Goal: Task Accomplishment & Management: Use online tool/utility

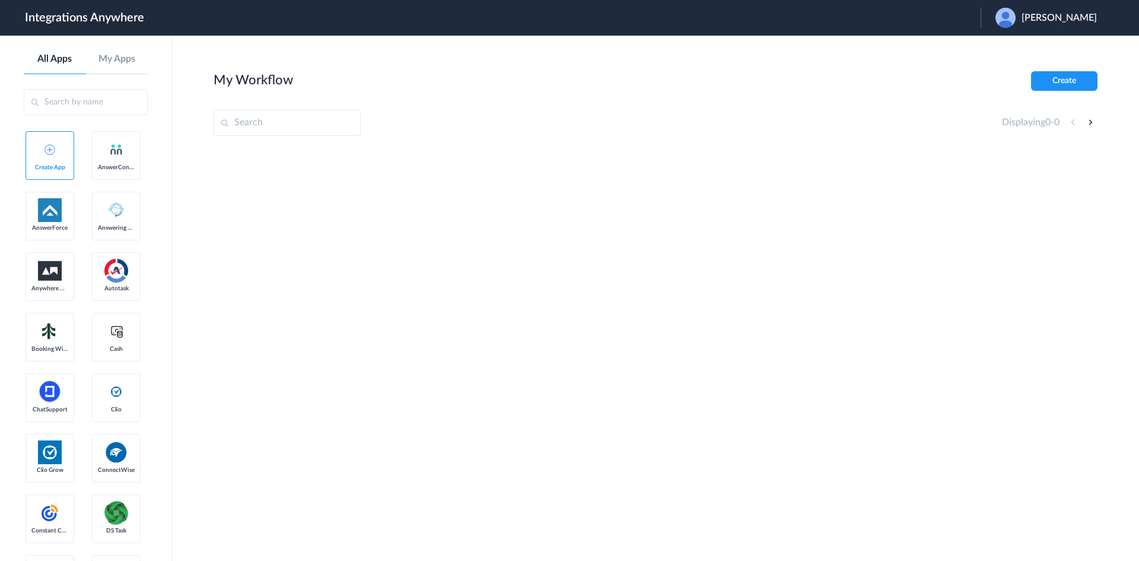
click at [1050, 18] on span "Jessé Silva Oliveira" at bounding box center [1059, 17] width 75 height 11
click at [1028, 49] on li "Logout" at bounding box center [1045, 48] width 128 height 22
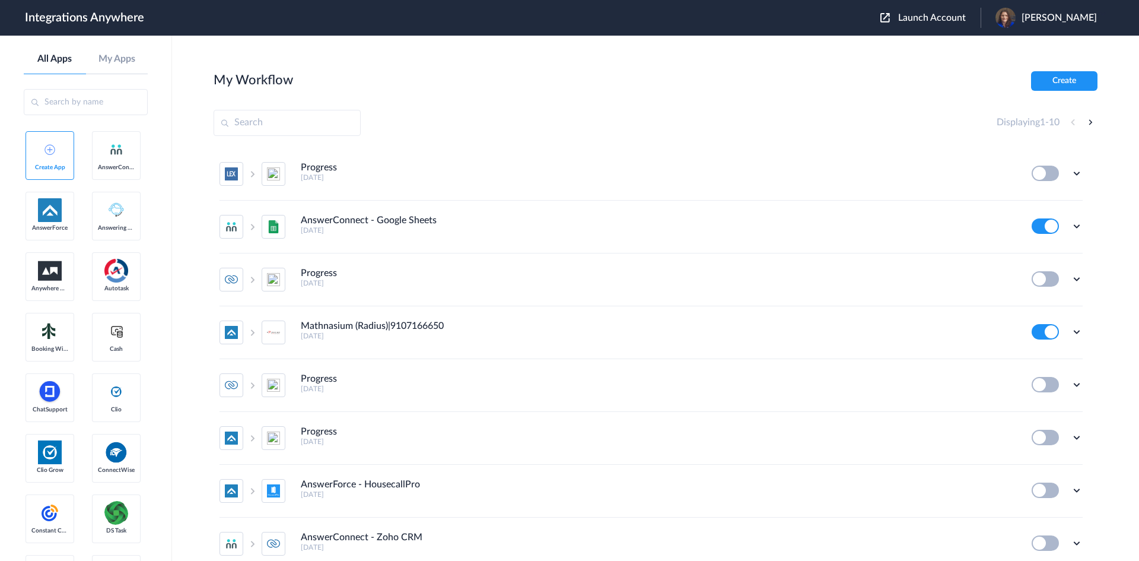
click at [941, 15] on span "Launch Account" at bounding box center [932, 17] width 68 height 9
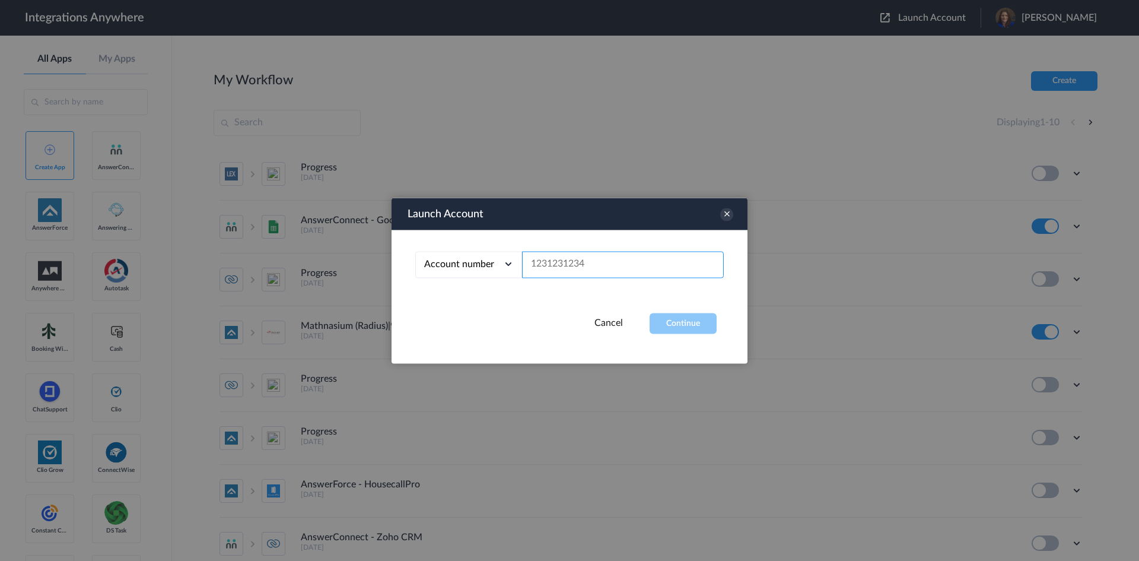
paste input "6108808793"
type input "6108808793"
click at [675, 325] on button "Continue" at bounding box center [683, 323] width 67 height 21
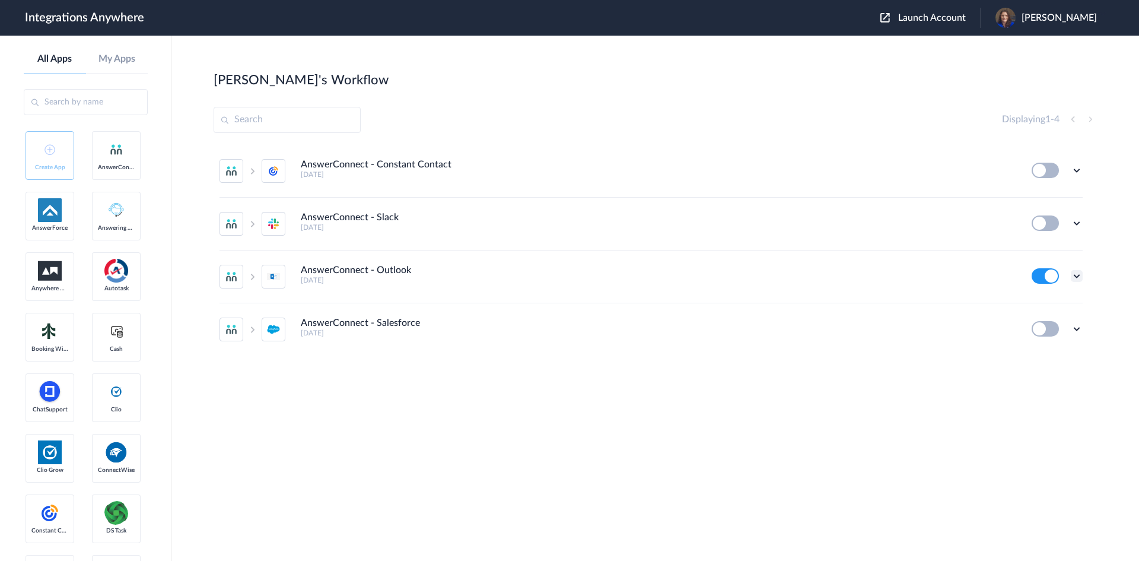
click at [1076, 274] on icon at bounding box center [1077, 276] width 12 height 12
click at [1051, 301] on li "Edit" at bounding box center [1044, 304] width 77 height 22
click at [1081, 275] on icon at bounding box center [1077, 276] width 12 height 12
click at [1070, 321] on link "Task history" at bounding box center [1043, 325] width 57 height 8
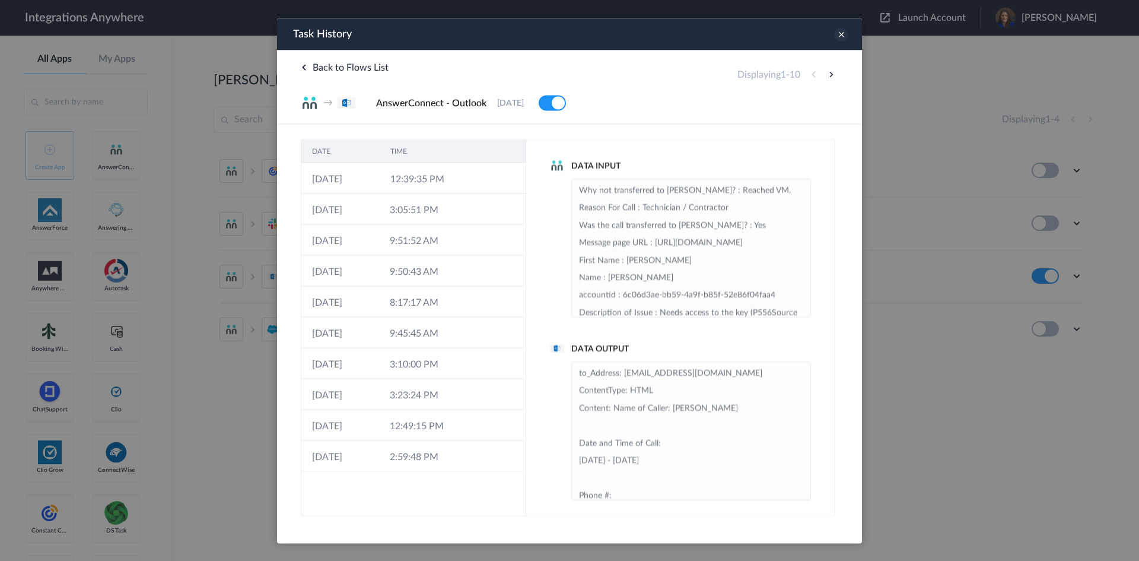
click at [837, 34] on icon at bounding box center [841, 34] width 13 height 13
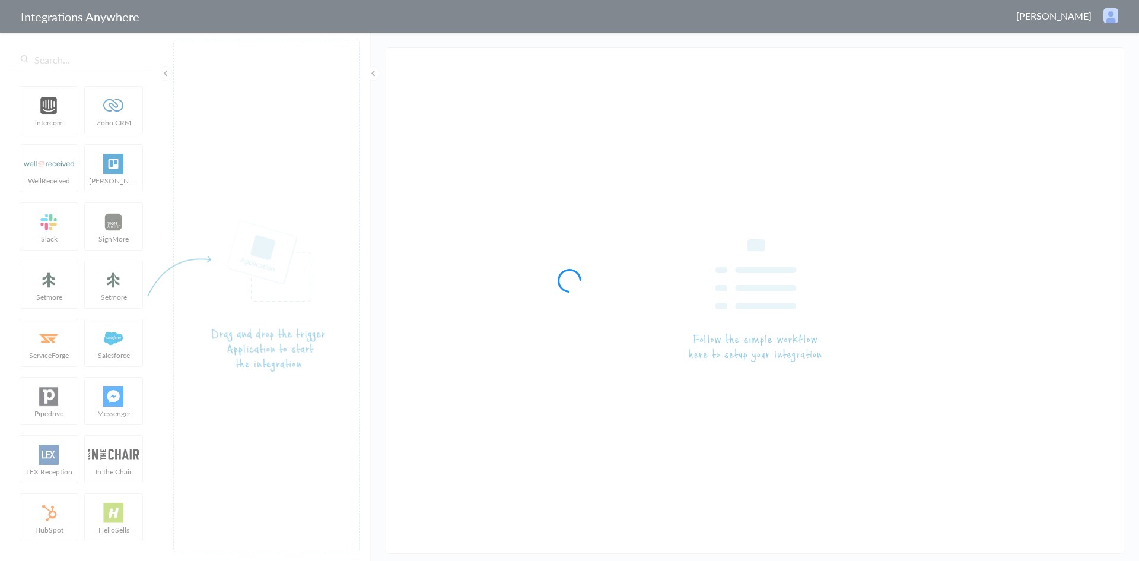
type input "AnswerConnect - Outlook"
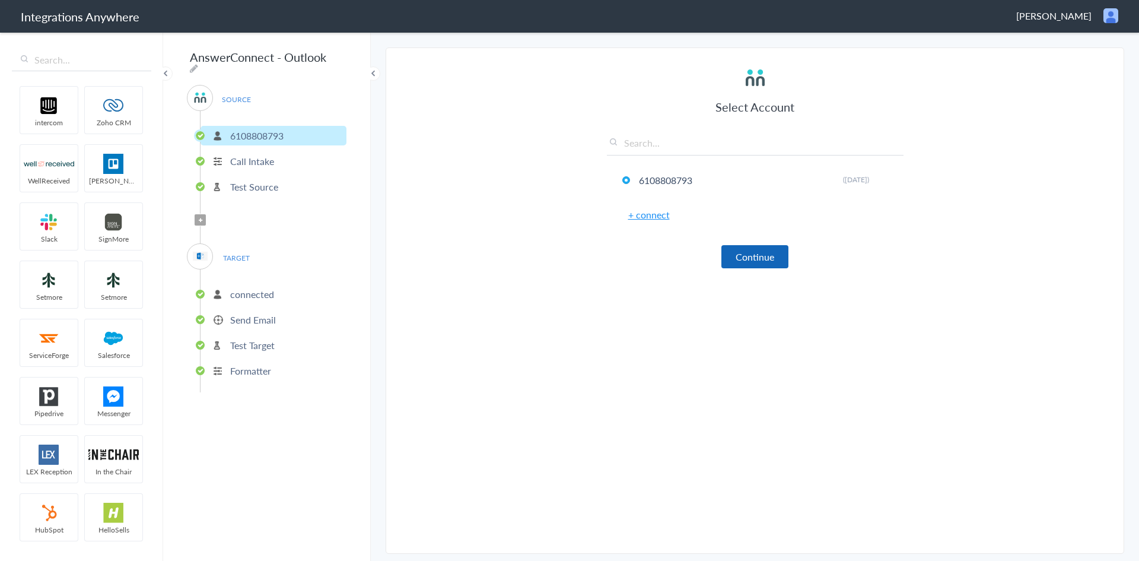
click at [737, 252] on button "Continue" at bounding box center [755, 256] width 67 height 23
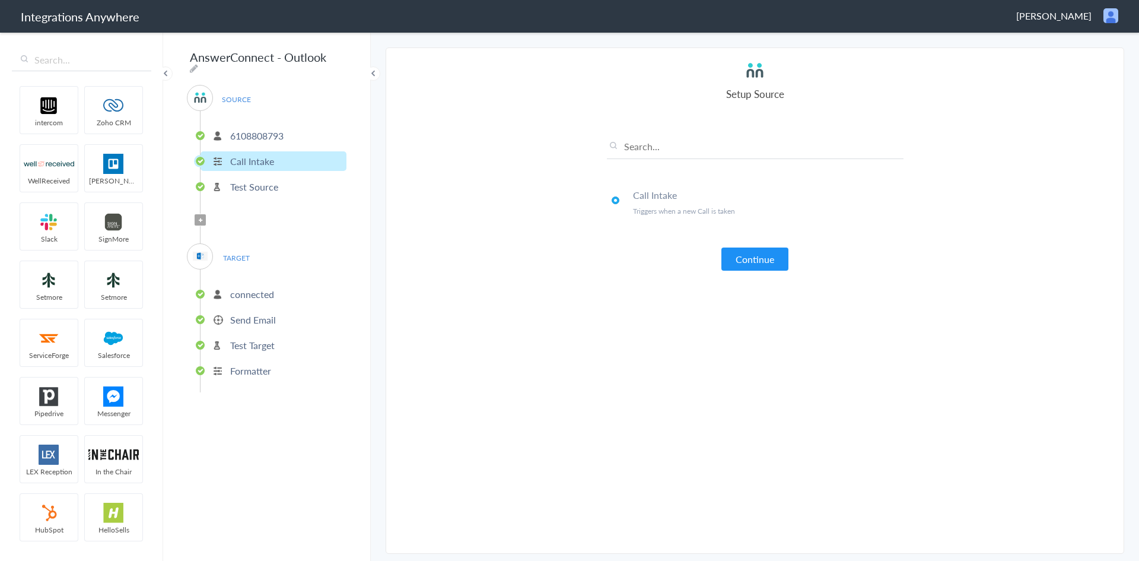
click at [737, 252] on button "Continue" at bounding box center [755, 258] width 67 height 23
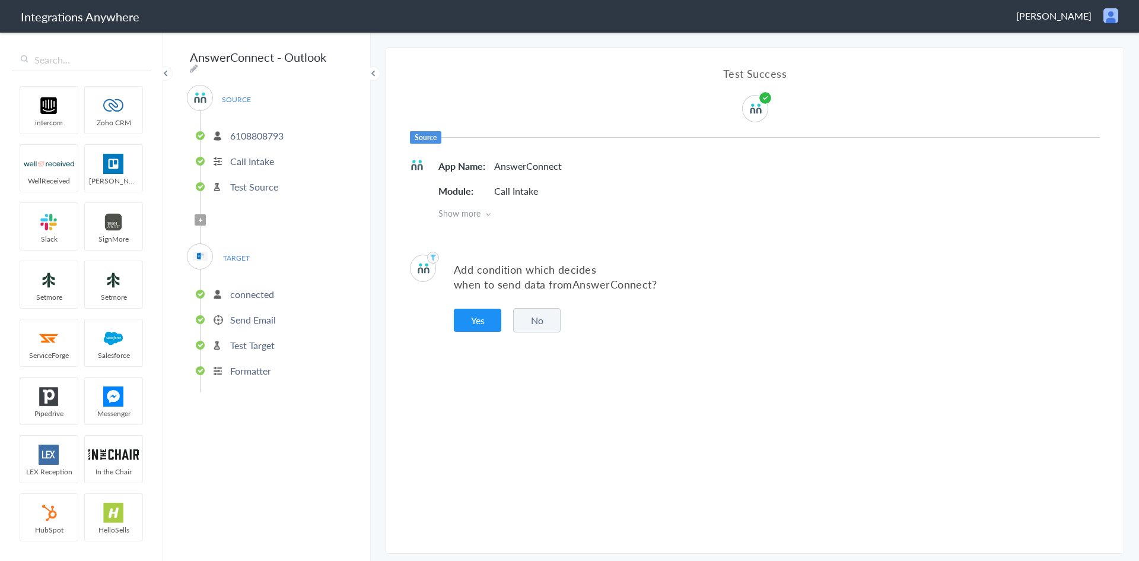
click at [542, 314] on button "No" at bounding box center [536, 320] width 47 height 24
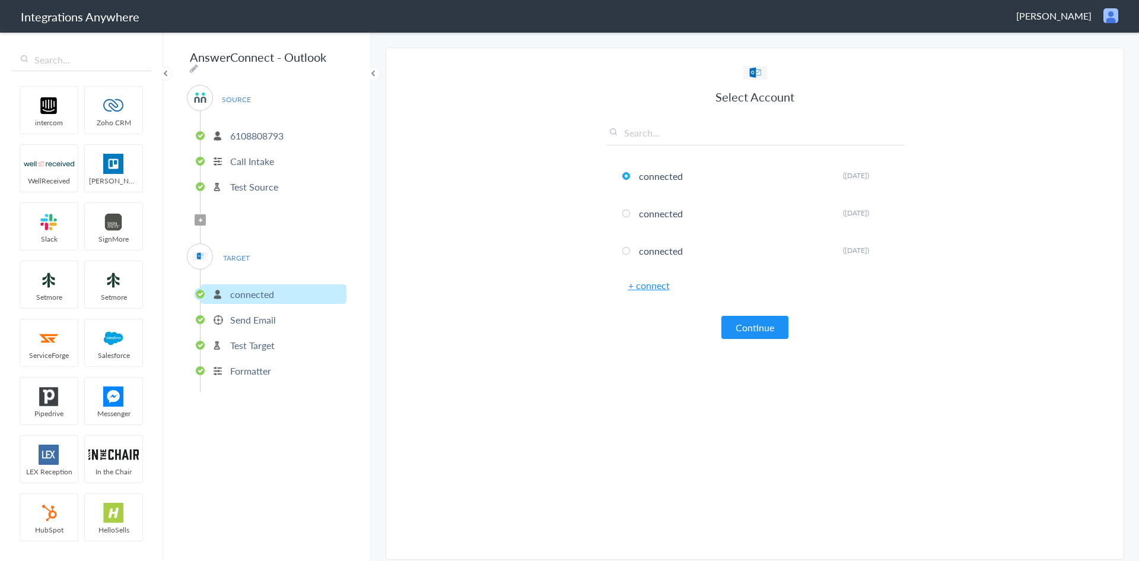
click at [264, 185] on p "Test Source" at bounding box center [254, 187] width 48 height 14
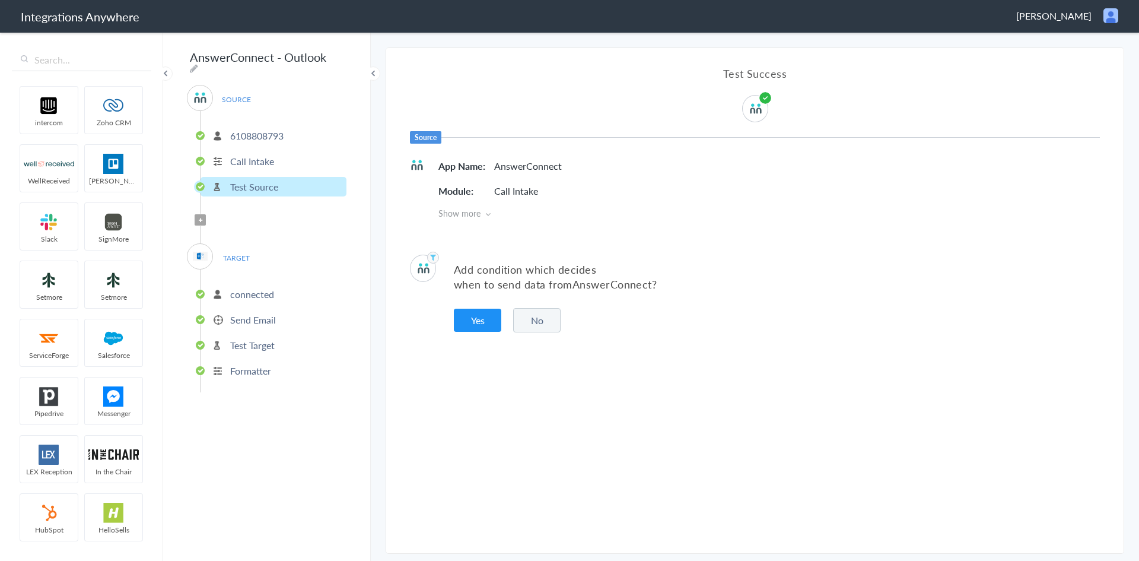
click at [473, 328] on button "Yes" at bounding box center [477, 320] width 47 height 23
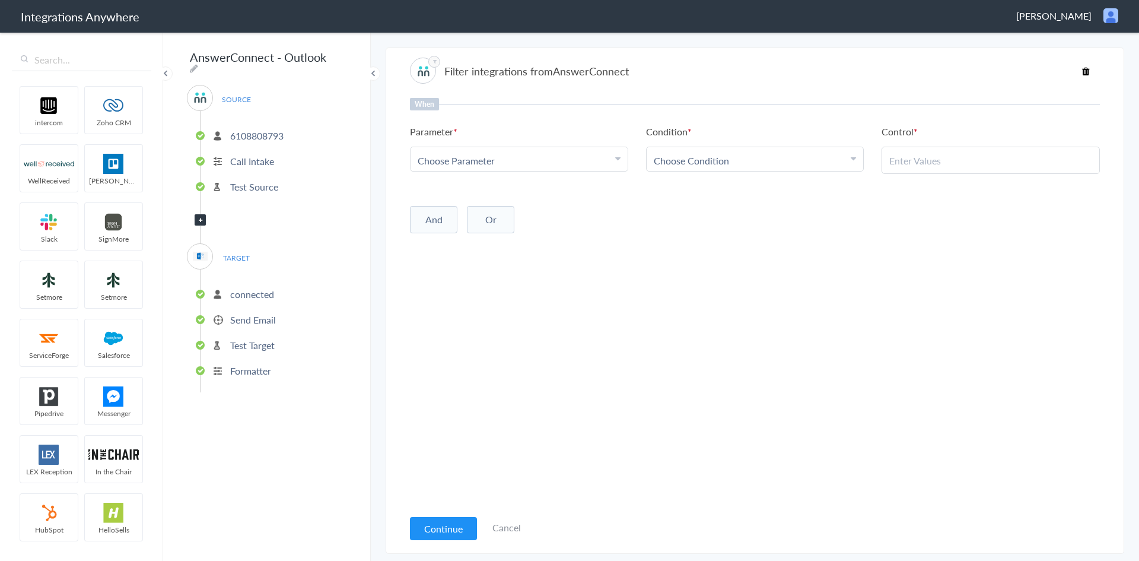
click at [1086, 71] on icon at bounding box center [1086, 70] width 8 height 9
click at [502, 522] on link "Cancel" at bounding box center [506, 527] width 28 height 14
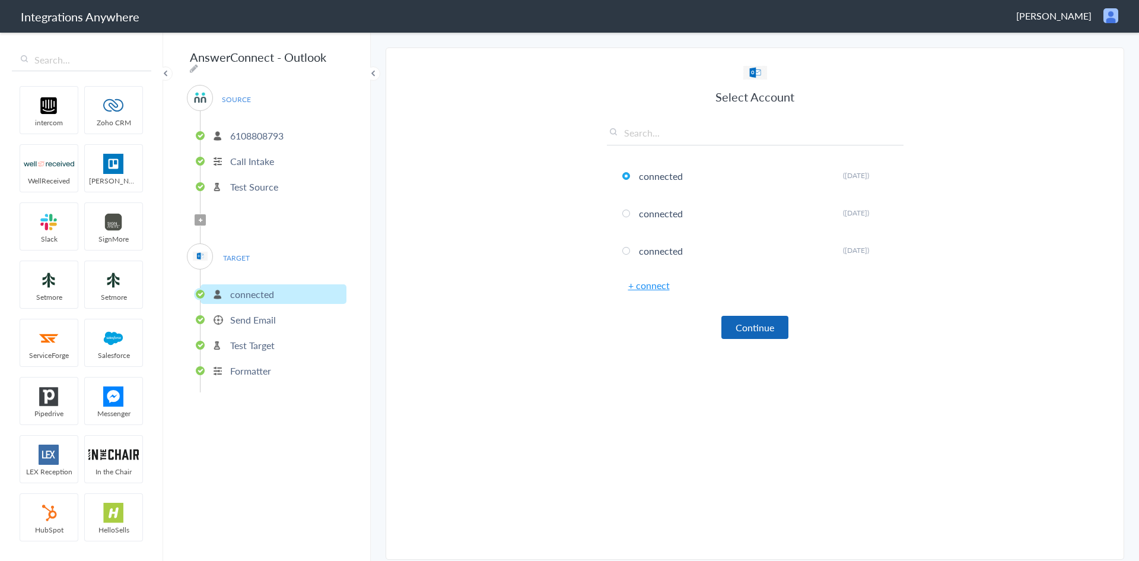
click at [746, 320] on button "Continue" at bounding box center [755, 327] width 67 height 23
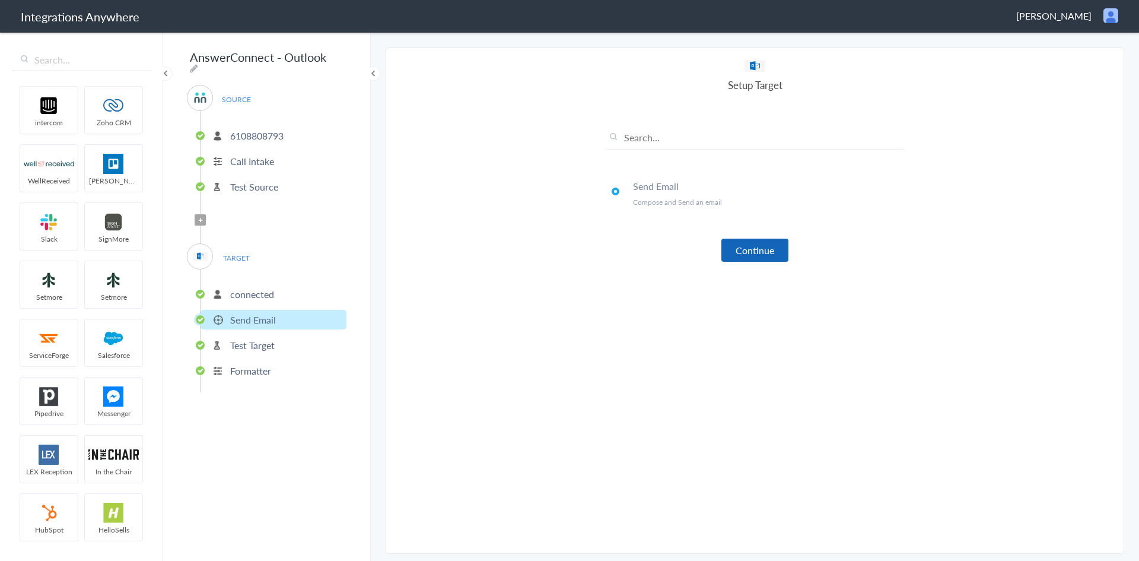
click at [765, 253] on button "Continue" at bounding box center [755, 250] width 67 height 23
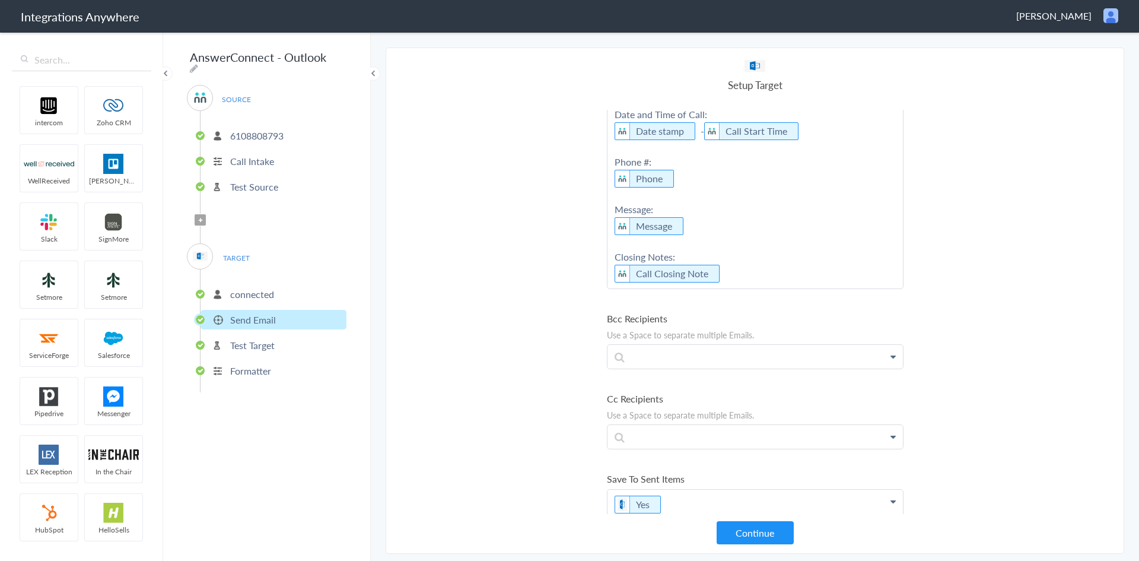
scroll to position [329, 0]
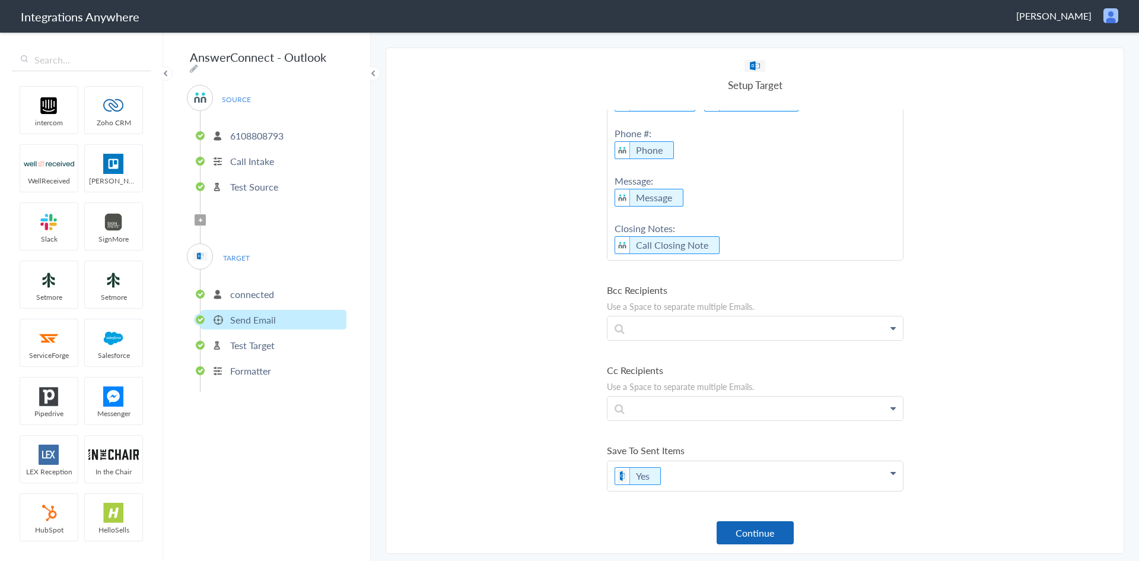
click at [764, 535] on button "Continue" at bounding box center [755, 532] width 77 height 23
